Goal: Task Accomplishment & Management: Manage account settings

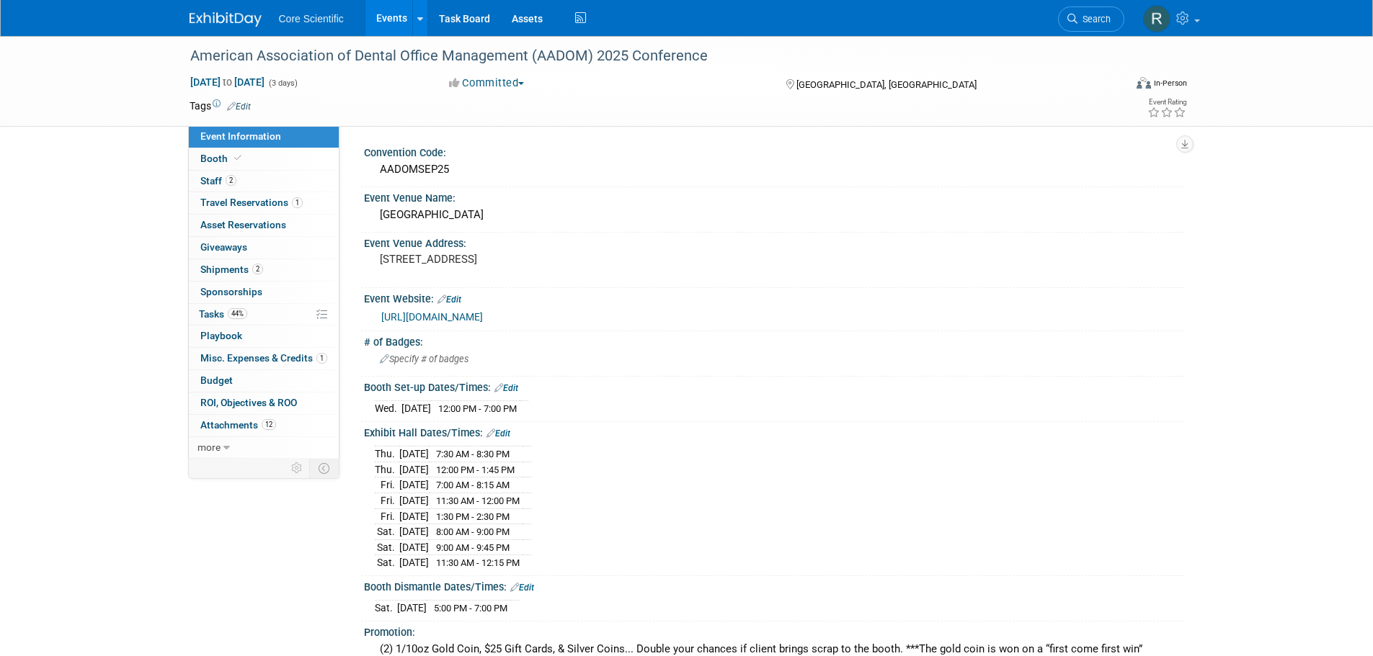
click at [239, 25] on img at bounding box center [226, 19] width 72 height 14
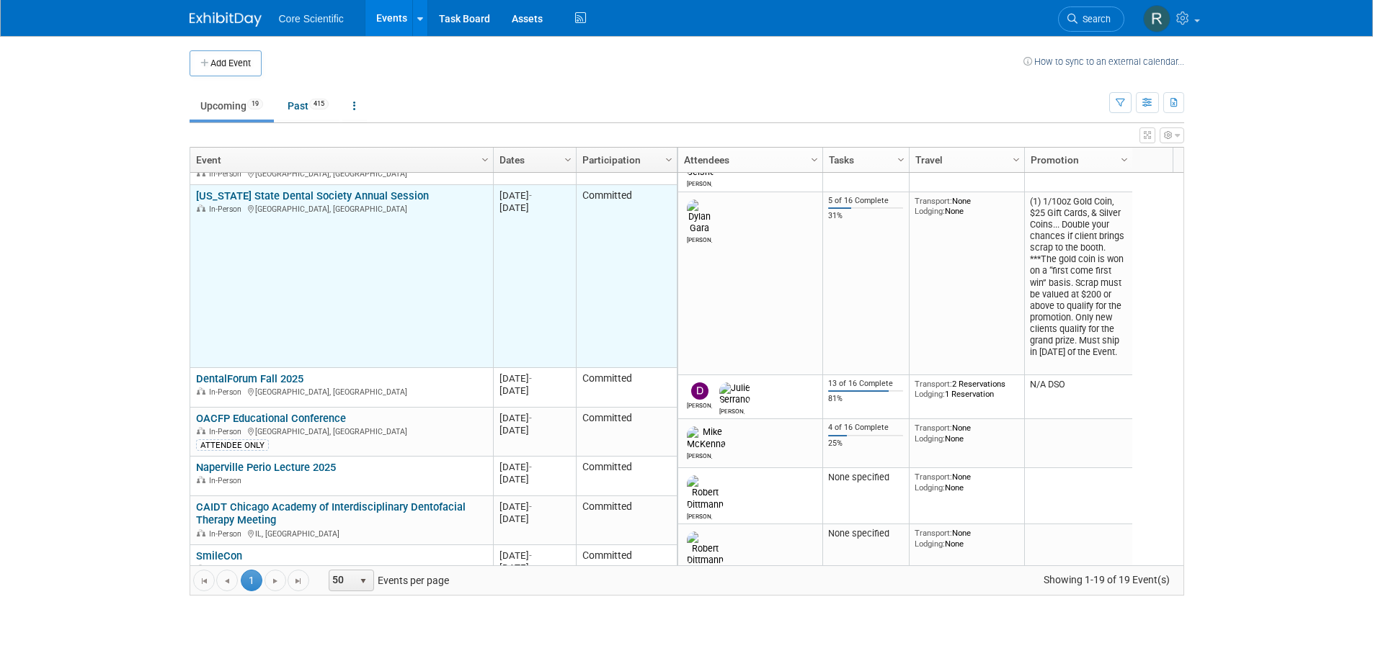
scroll to position [346, 0]
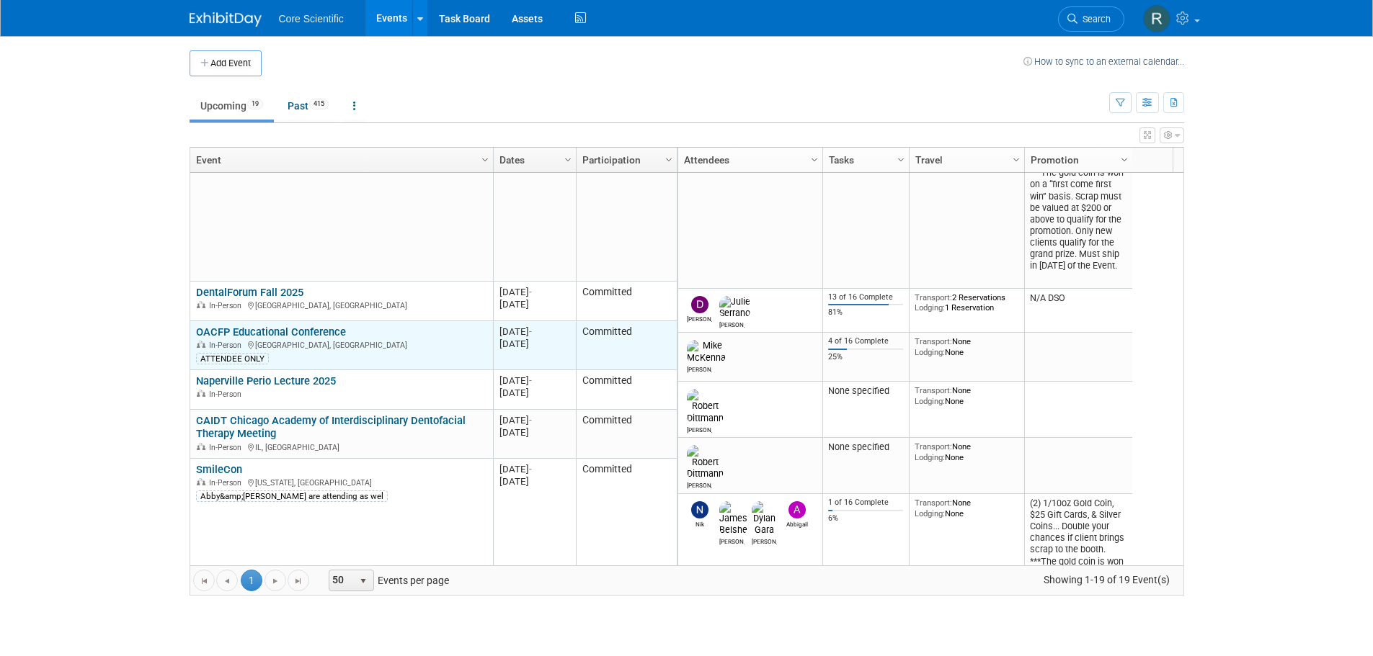
click at [327, 331] on link "OACFP Educational Conference" at bounding box center [271, 332] width 150 height 13
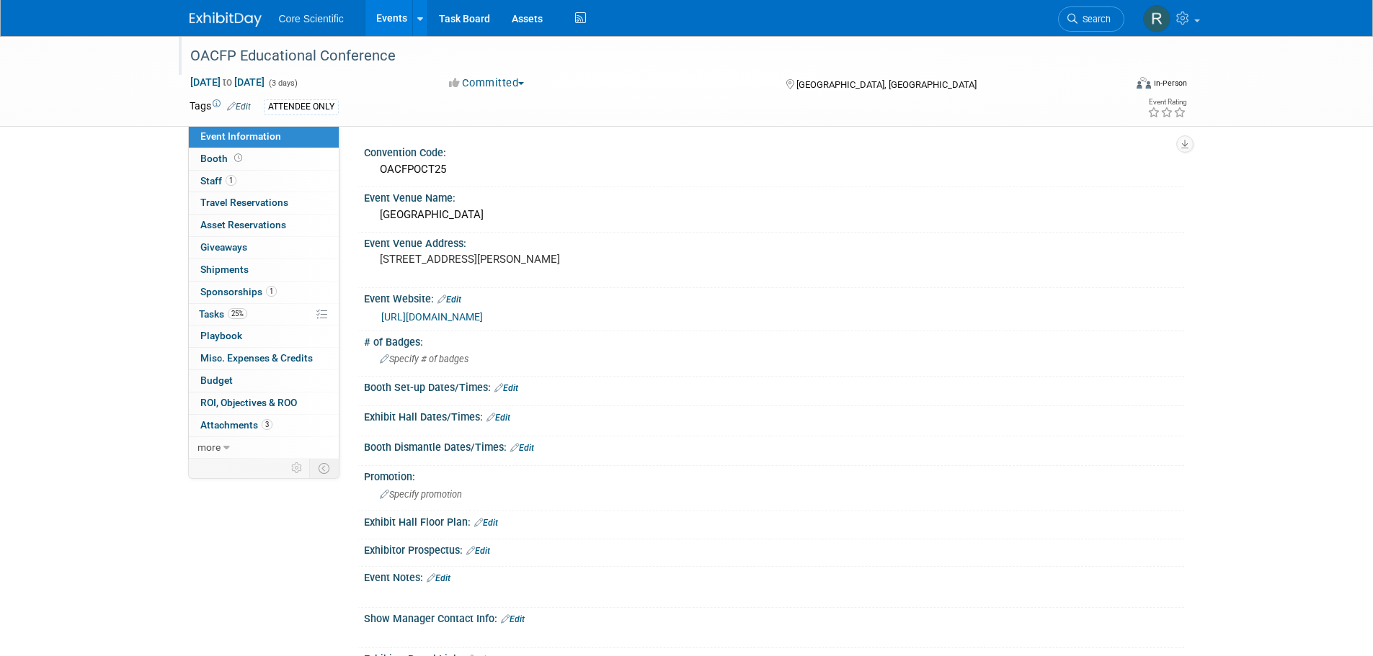
click at [280, 53] on div "OACFP Educational Conference" at bounding box center [643, 56] width 917 height 26
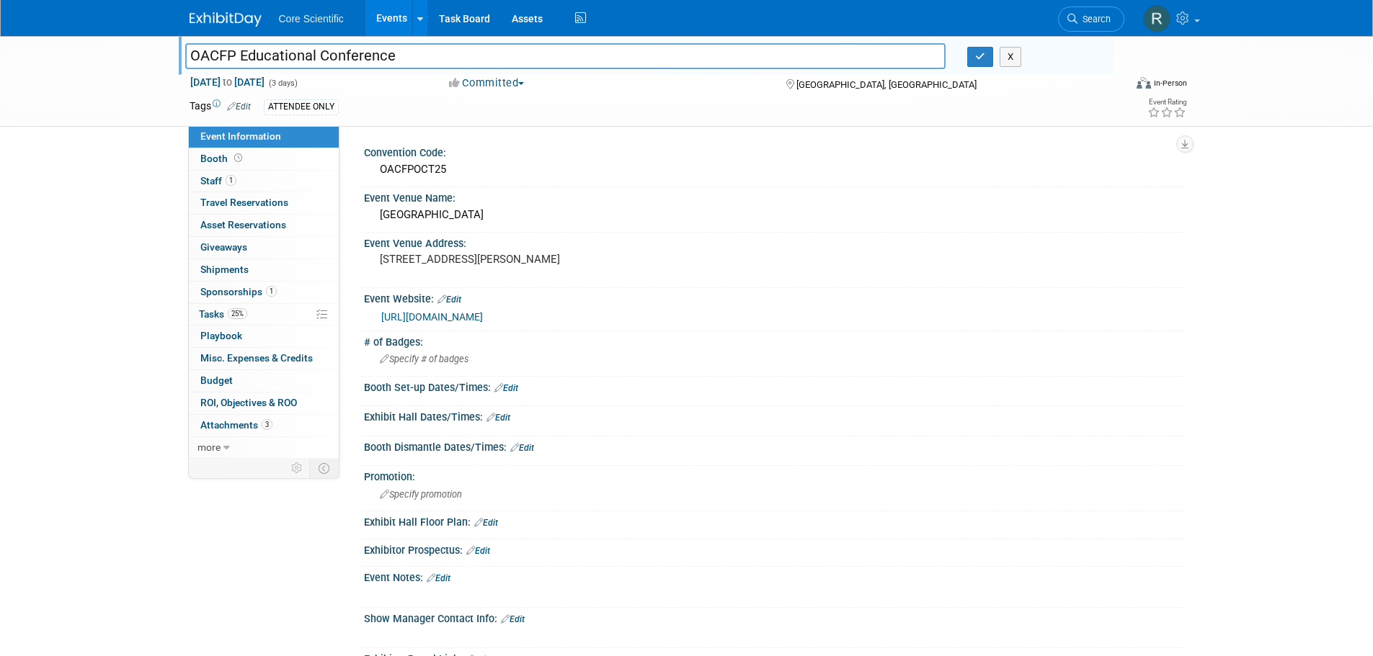
click at [280, 53] on input "OACFP Educational Conference" at bounding box center [565, 55] width 761 height 25
type input "OACFP Annual Conference"
click at [980, 50] on button "button" at bounding box center [980, 57] width 26 height 20
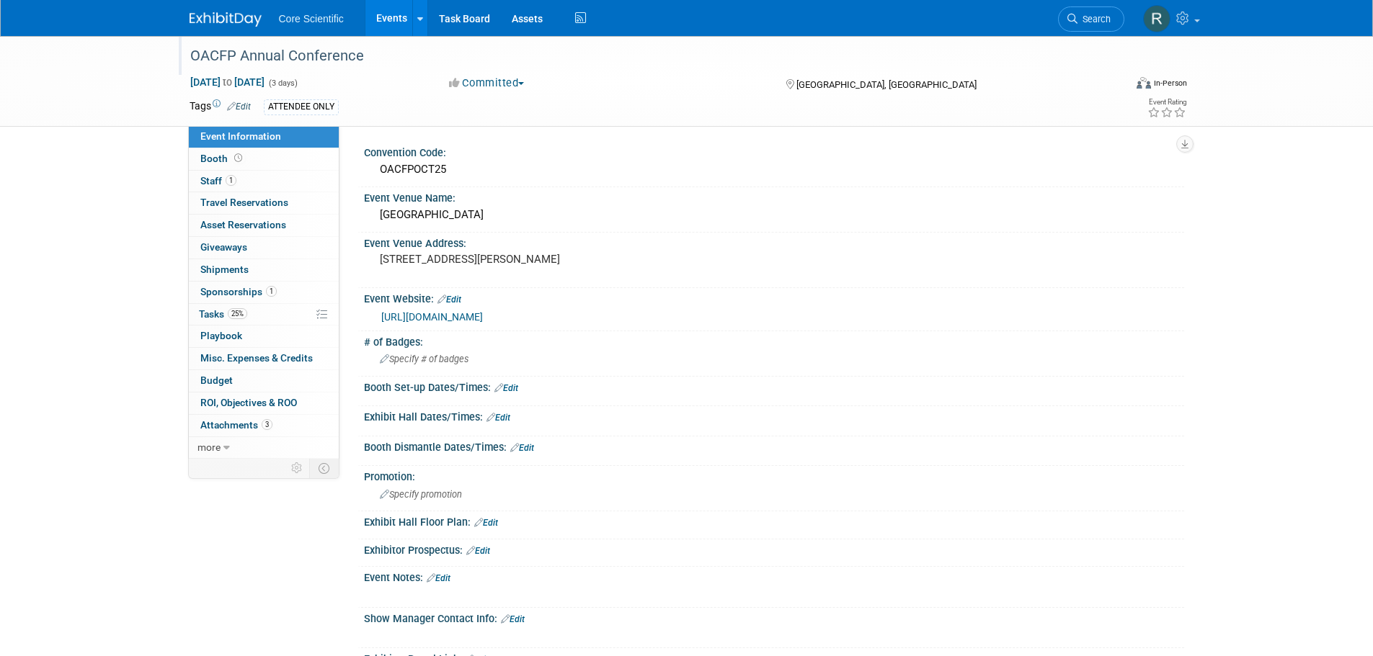
click at [230, 19] on img at bounding box center [226, 19] width 72 height 14
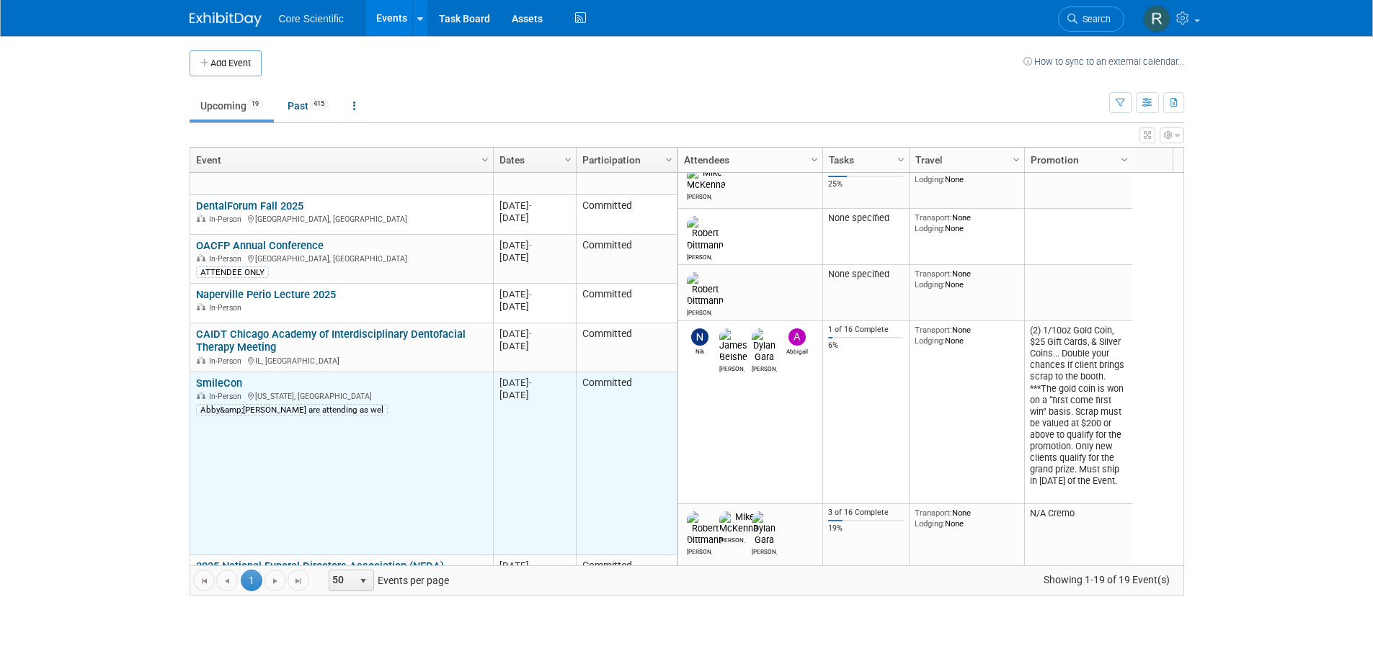
scroll to position [519, 0]
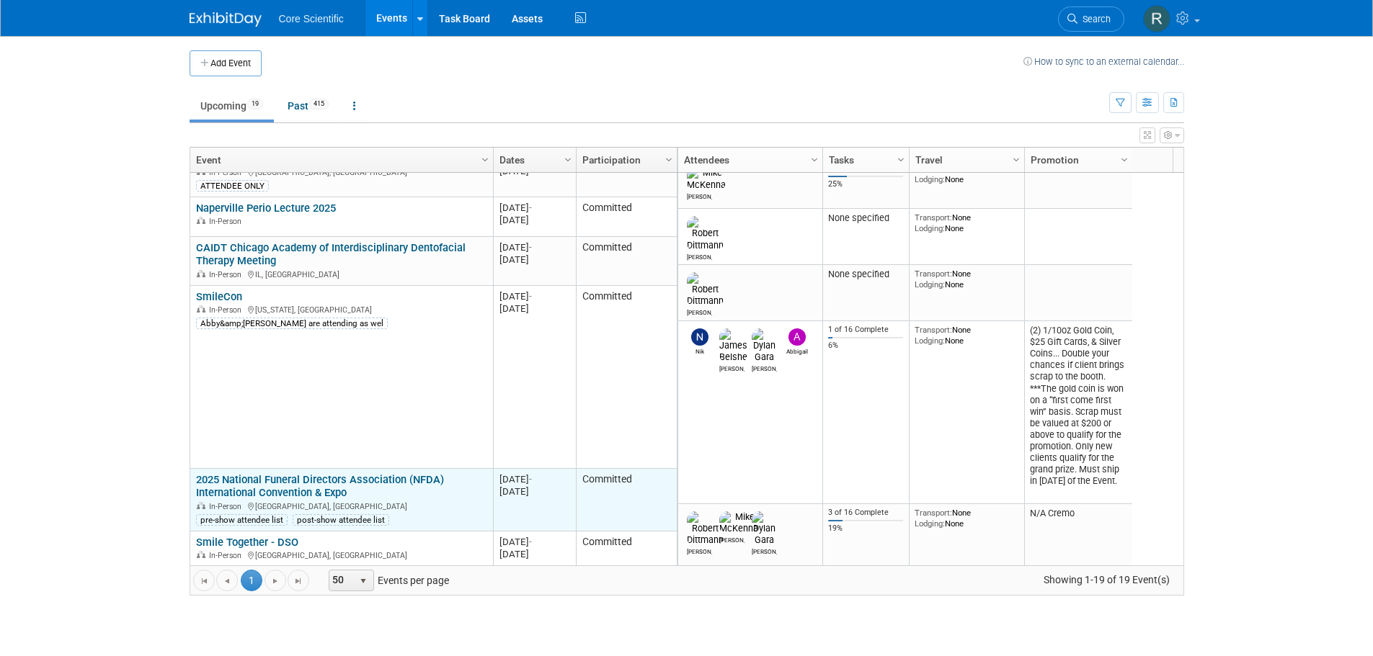
click at [258, 486] on link "2025 National Funeral Directors Association (NFDA) International Convention & E…" at bounding box center [320, 486] width 248 height 27
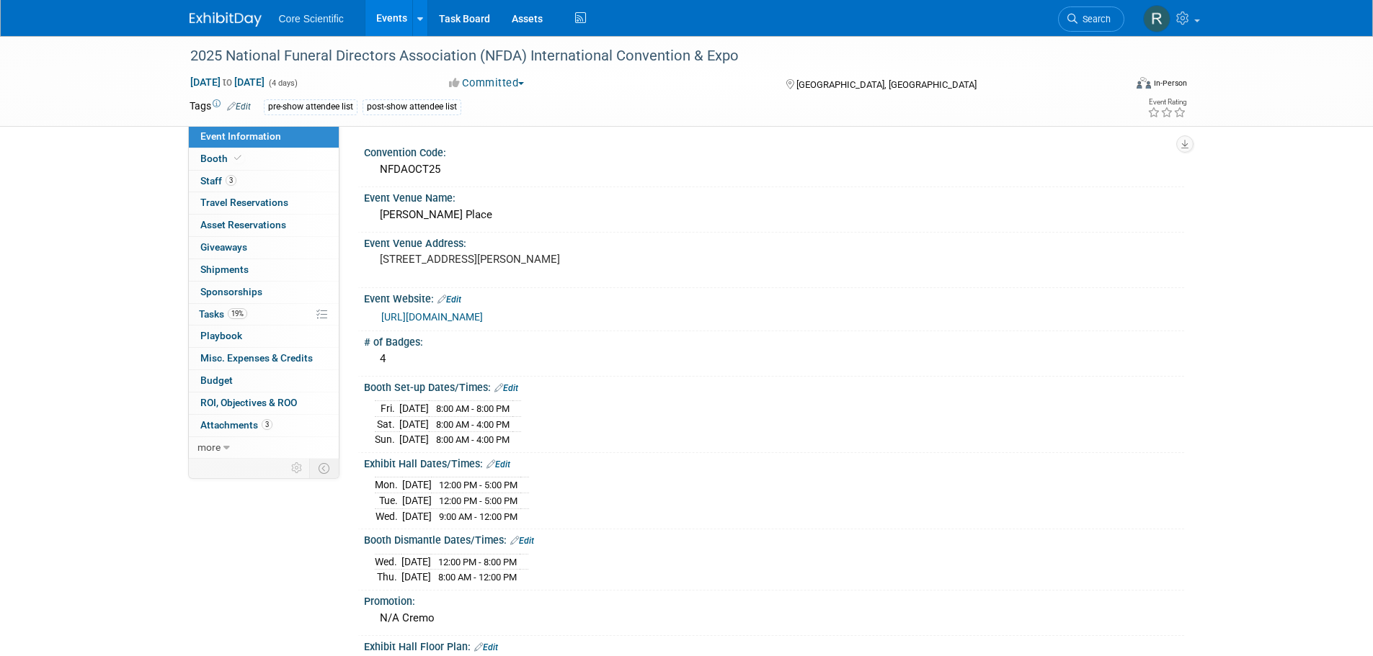
click at [483, 313] on link "[URL][DOMAIN_NAME]" at bounding box center [432, 317] width 102 height 12
click at [509, 387] on link "Edit" at bounding box center [506, 388] width 24 height 10
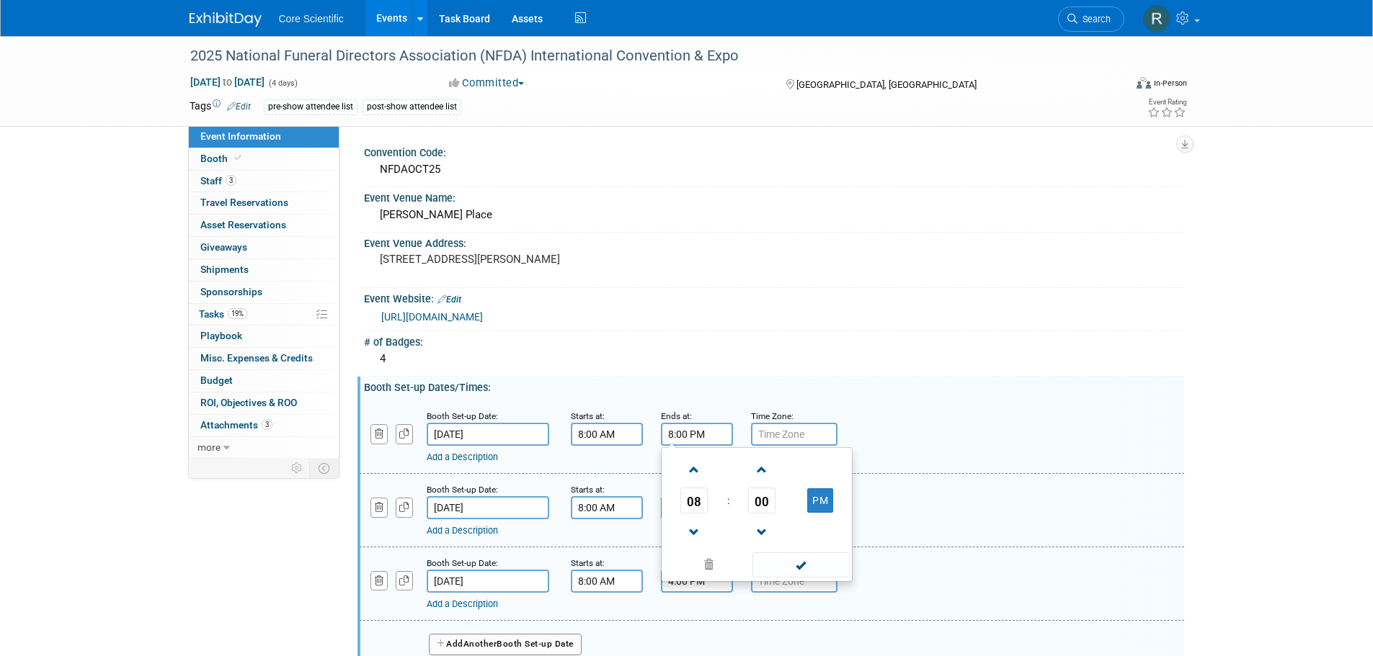
click at [687, 434] on input "8:00 PM" at bounding box center [697, 434] width 72 height 23
click at [695, 507] on span "08" at bounding box center [693, 501] width 27 height 26
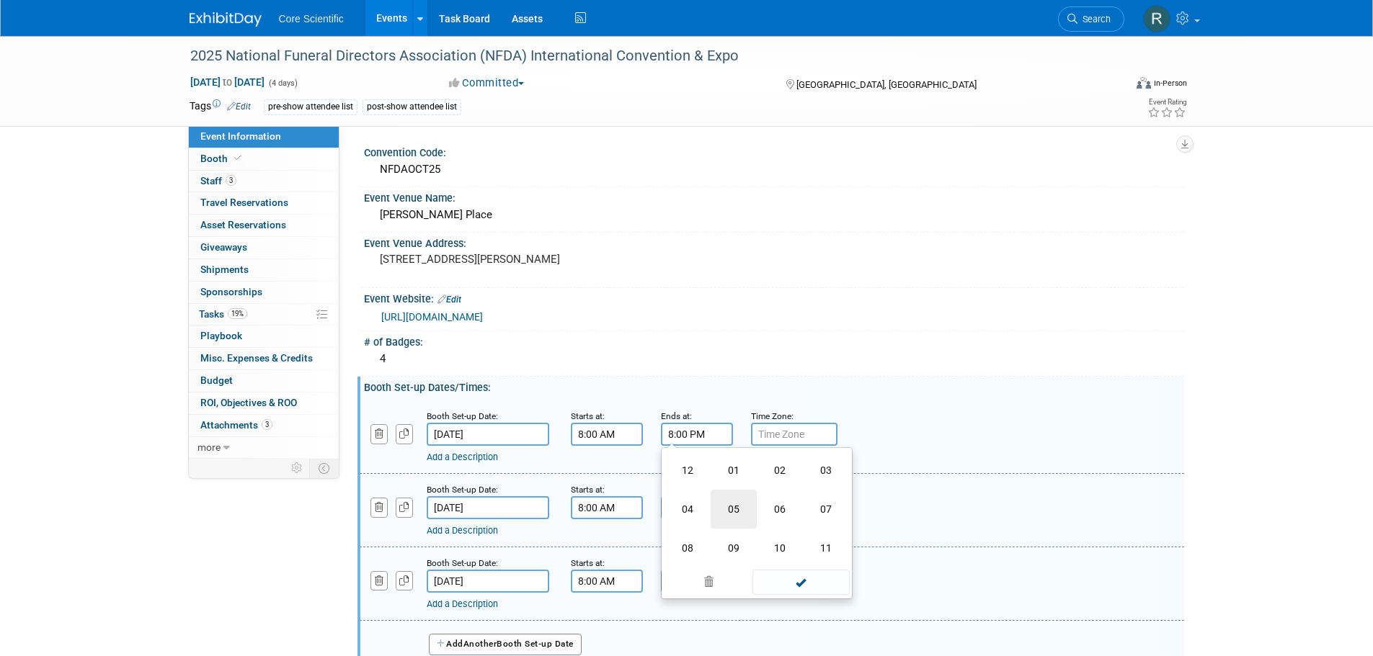
click at [733, 509] on td "05" at bounding box center [734, 509] width 46 height 39
type input "5:00 PM"
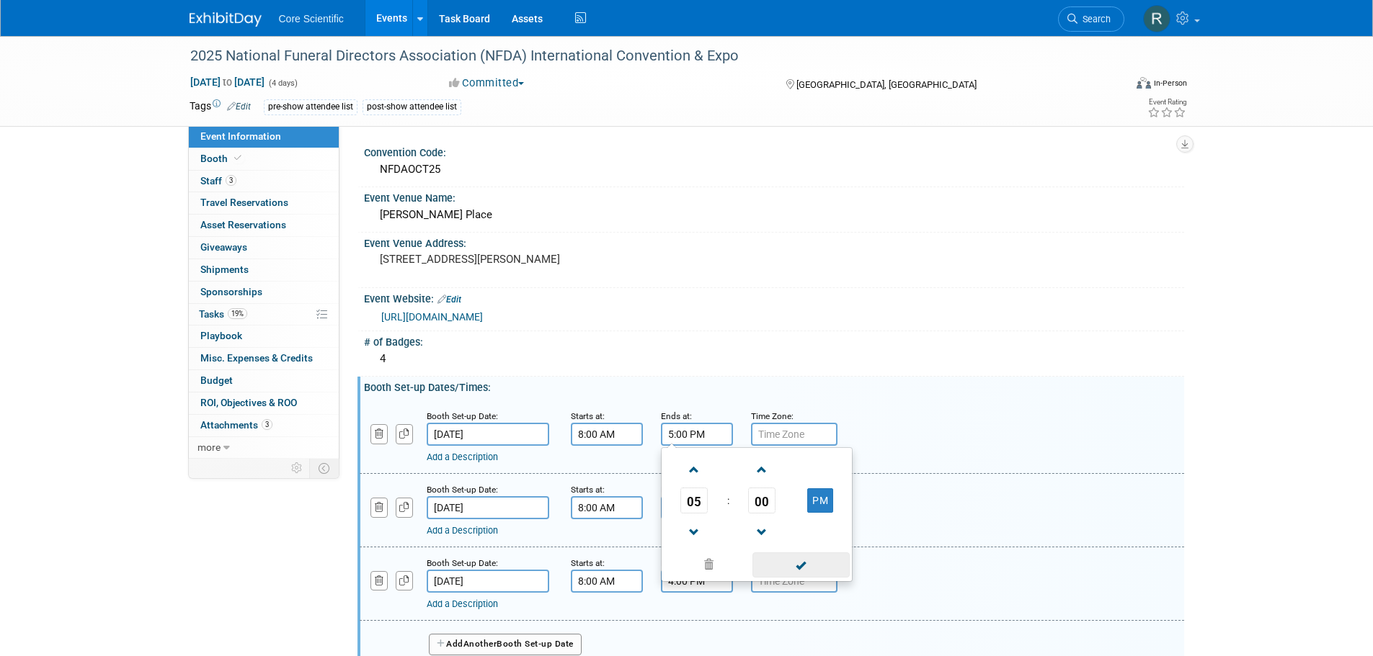
click at [808, 564] on span at bounding box center [800, 565] width 97 height 25
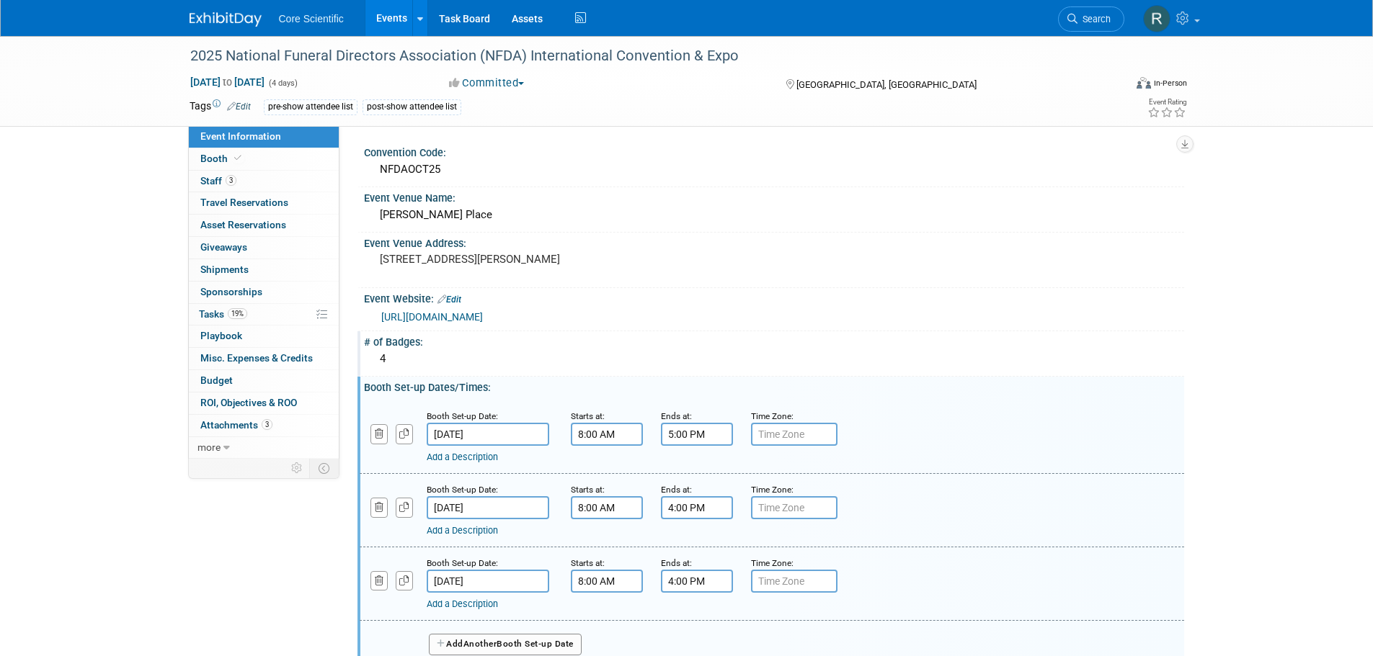
click at [986, 372] on div "4" at bounding box center [774, 360] width 820 height 24
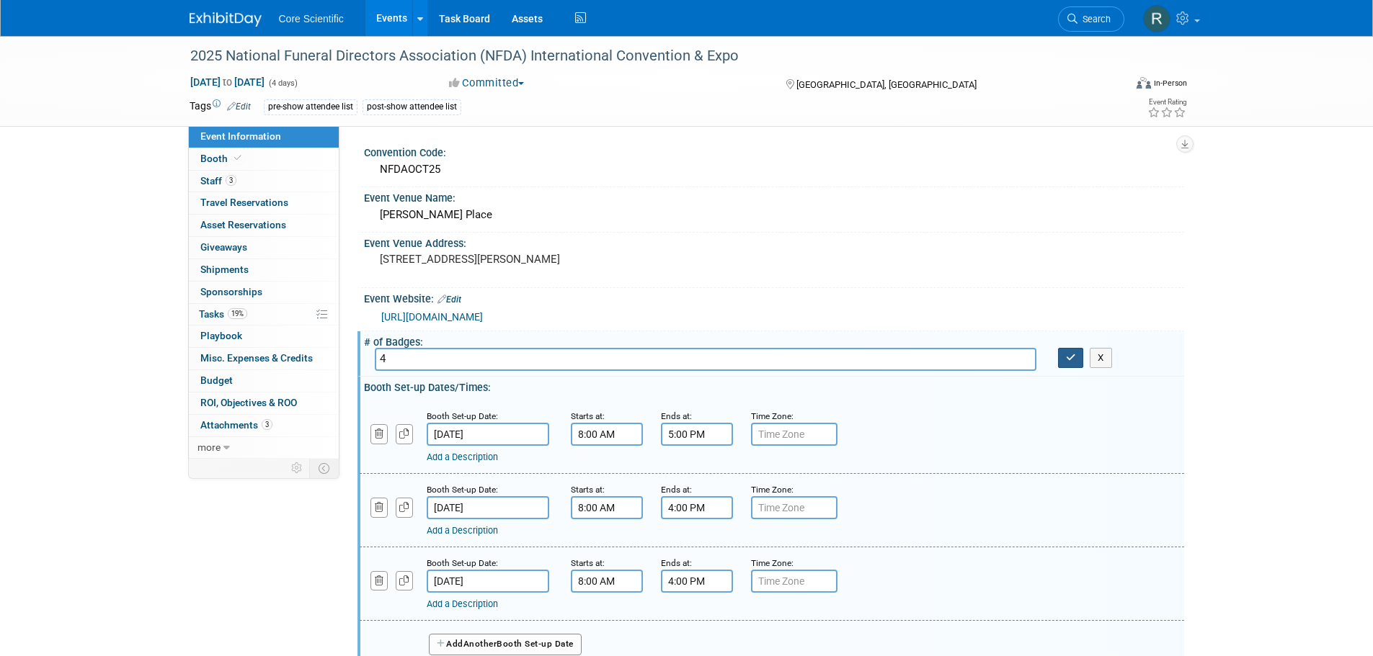
click at [1077, 365] on button "button" at bounding box center [1071, 358] width 26 height 20
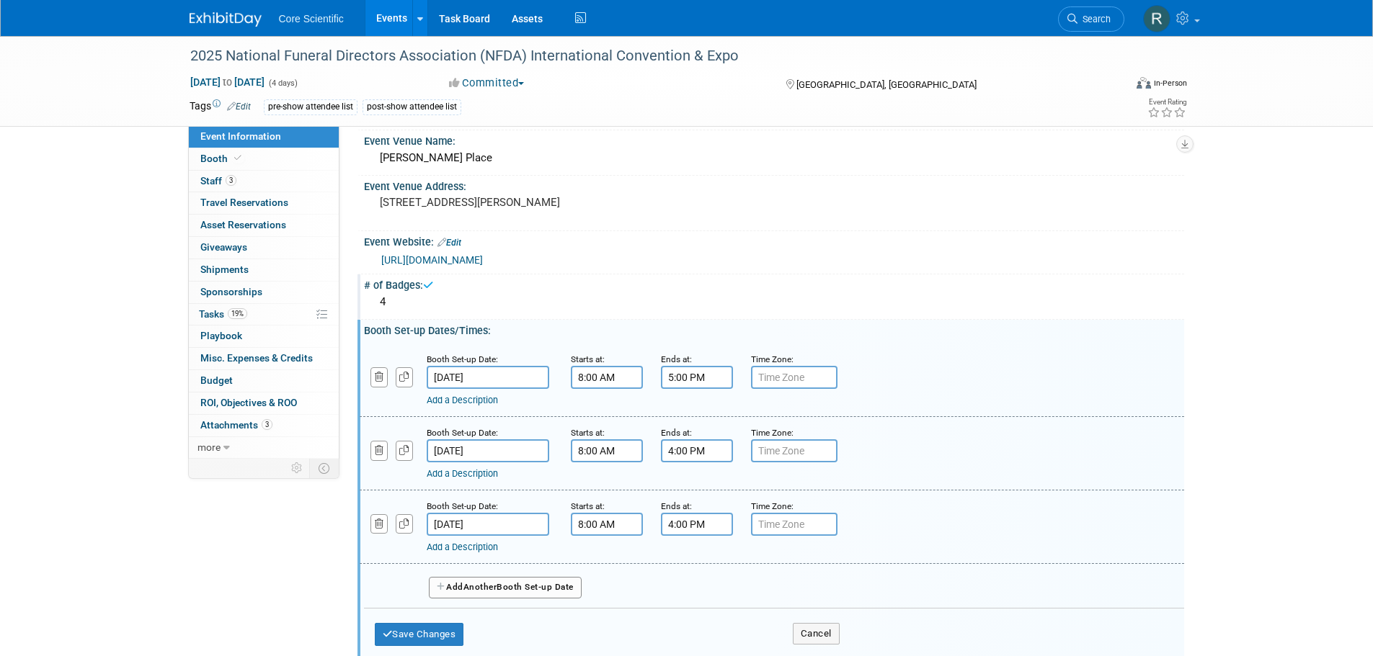
scroll to position [144, 0]
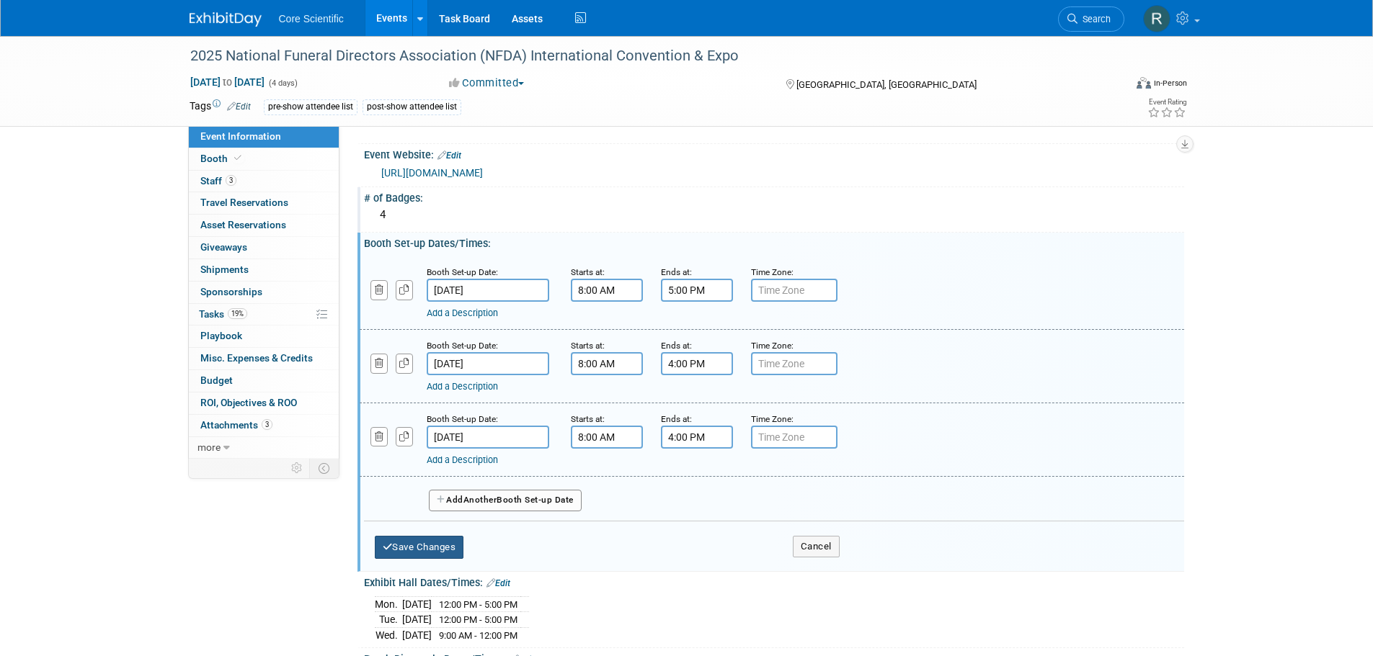
click at [425, 543] on button "Save Changes" at bounding box center [419, 547] width 89 height 23
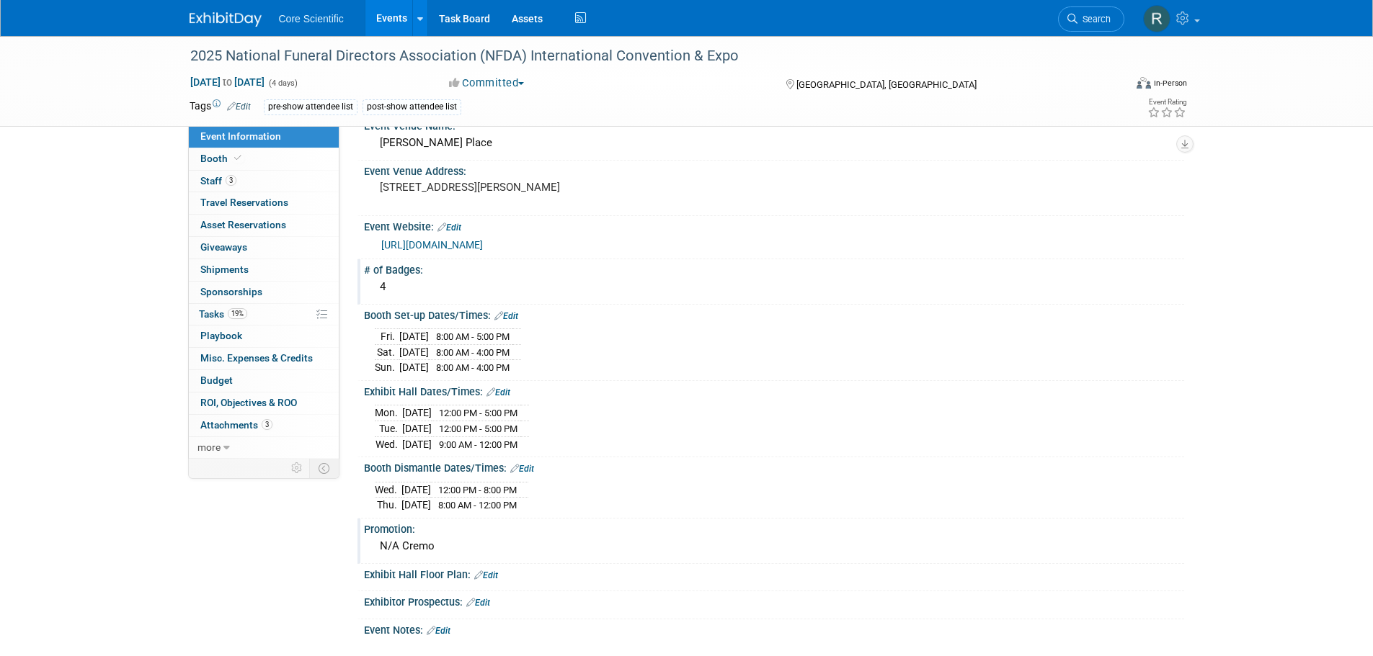
scroll to position [0, 0]
